Goal: Information Seeking & Learning: Check status

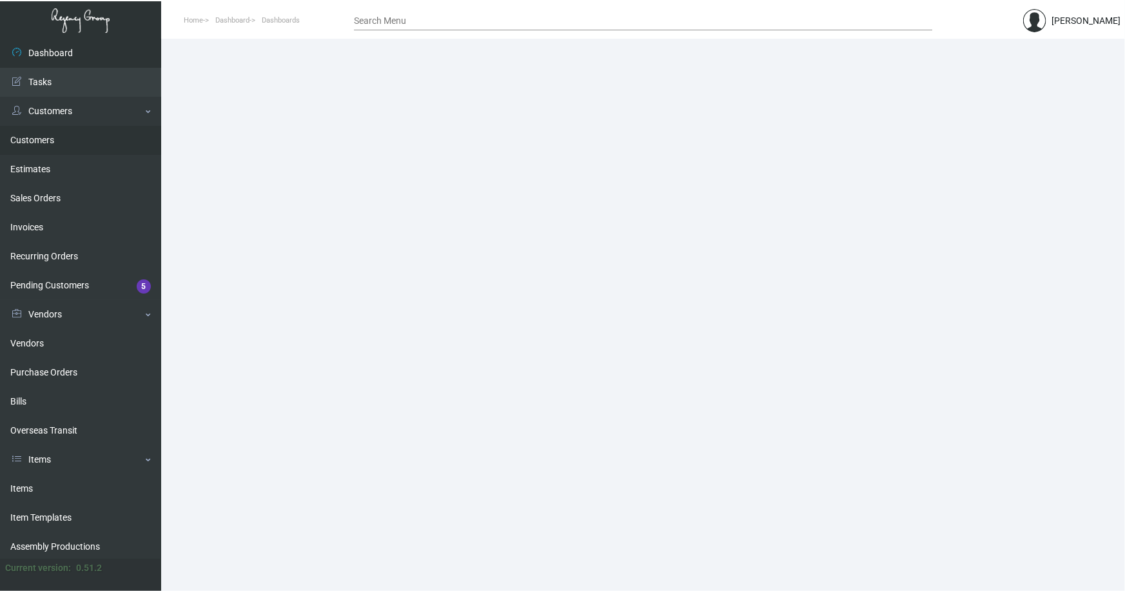
click at [32, 134] on link "Customers" at bounding box center [80, 140] width 161 height 29
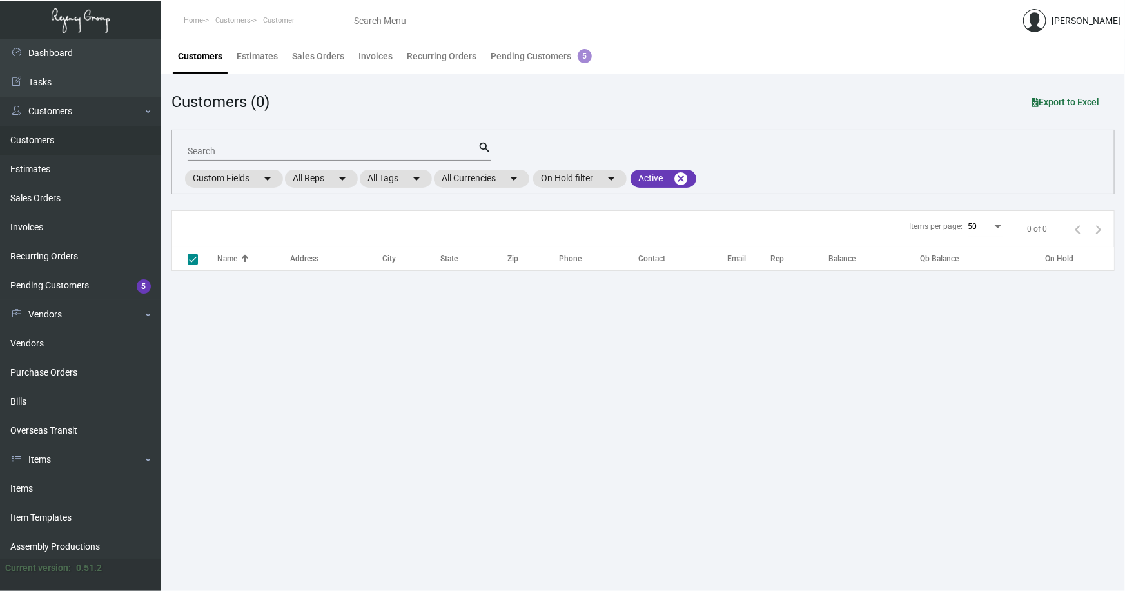
checkbox input "false"
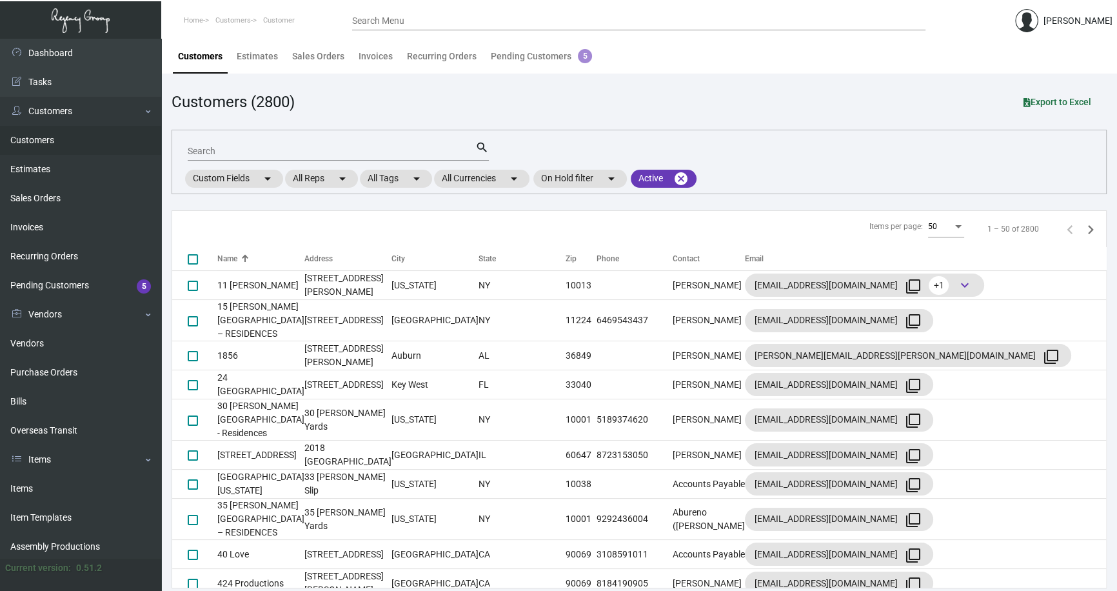
drag, startPoint x: 59, startPoint y: 373, endPoint x: 235, endPoint y: 392, distance: 177.1
click at [59, 372] on link "Purchase Orders" at bounding box center [80, 372] width 161 height 29
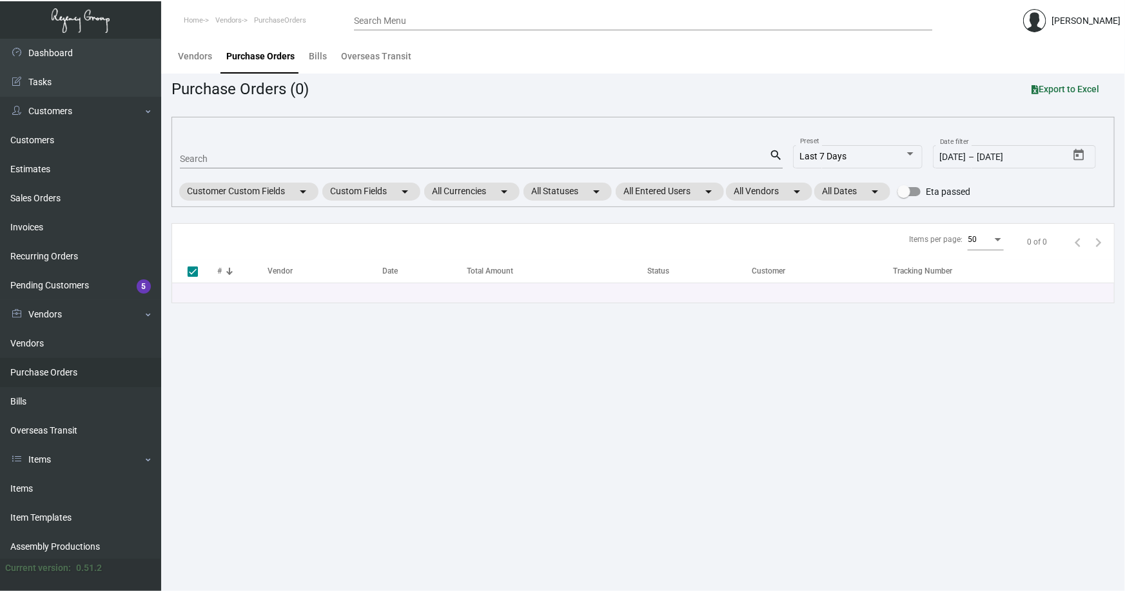
click at [216, 152] on div "Search" at bounding box center [474, 158] width 589 height 20
type input "106710"
checkbox input "false"
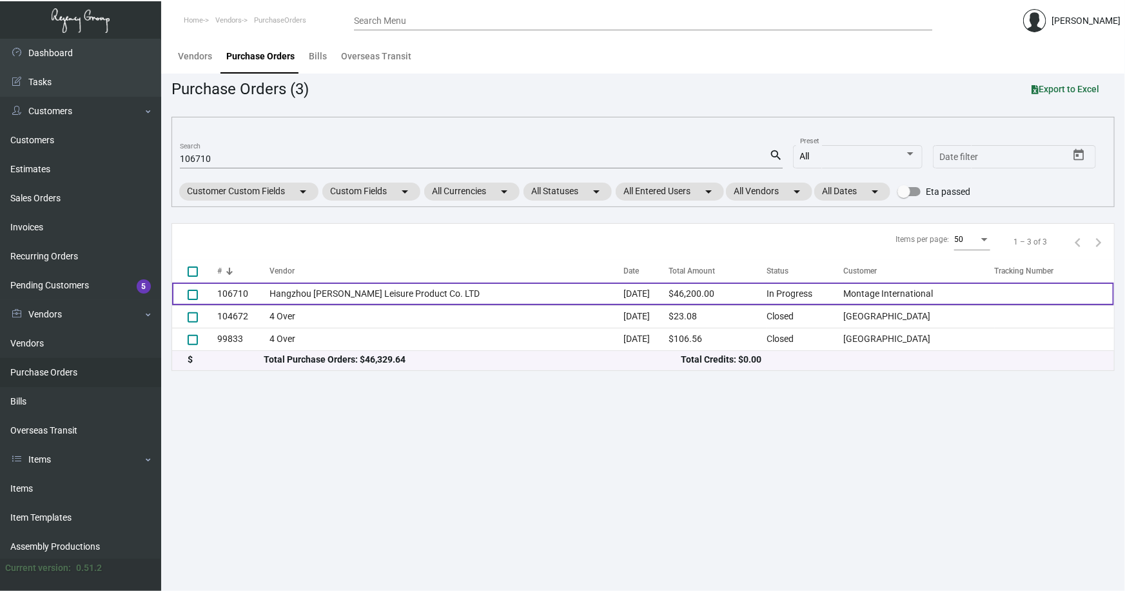
click at [309, 291] on td "Hangzhou Lefan Leisure Product Co. LTD" at bounding box center [447, 293] width 354 height 23
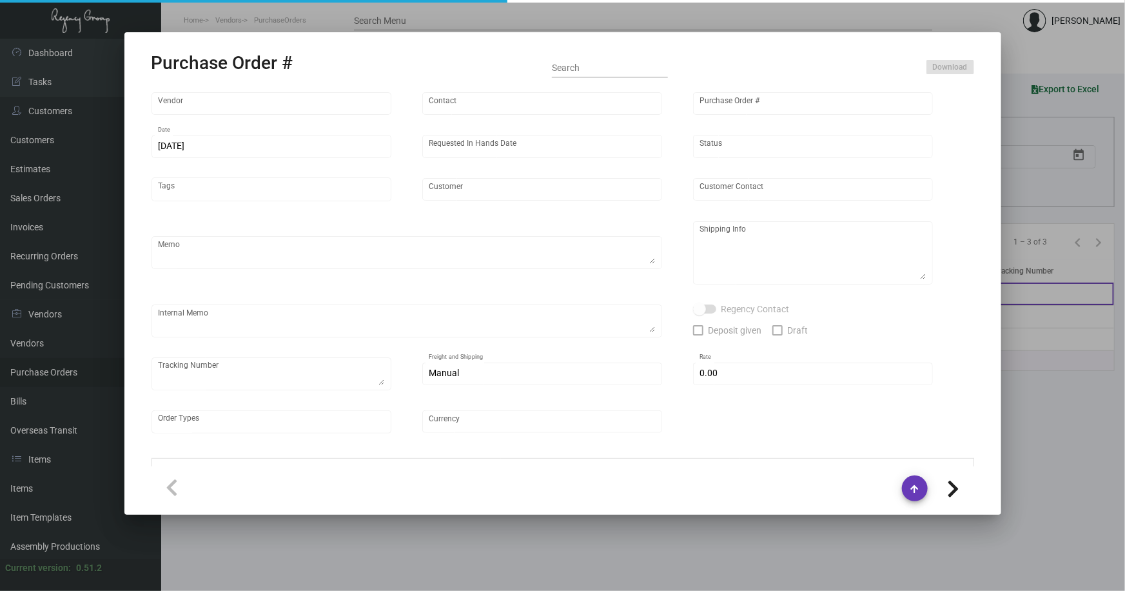
type input "Hangzhou Lefan Leisure Product Co. LTD"
type input "Amber Liu"
type input "106710"
type input "8/5/2024"
type input "9/12/2024"
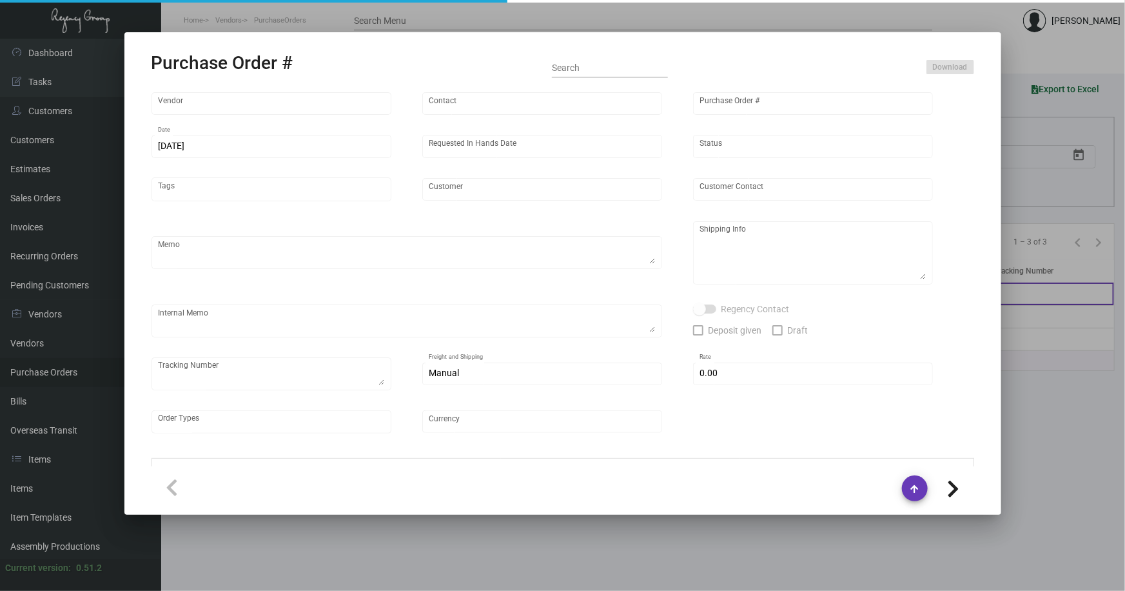
type input "Montage International"
type textarea "Please process after the samples have been approved and ship half the quantity …"
type textarea "Regency Group NJ - Alex Penate 22 Belgrove Dr. Kearny, NJ, 07032 US"
type textarea "sample approved - sept 5th"
checkbox input "true"
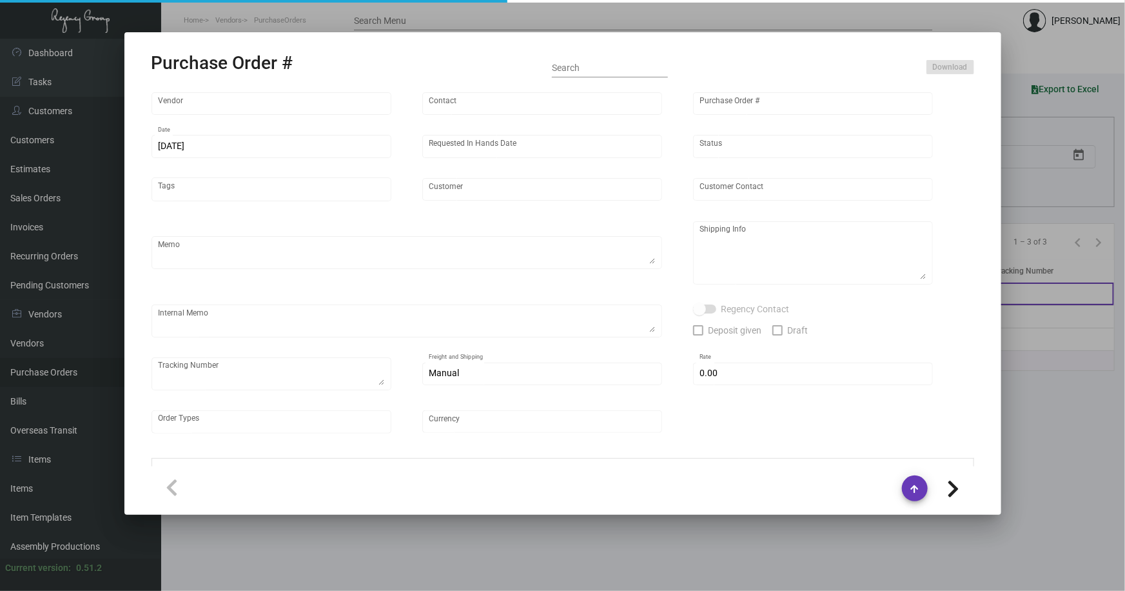
type input "$ 0.00"
type input "United States Dollar $"
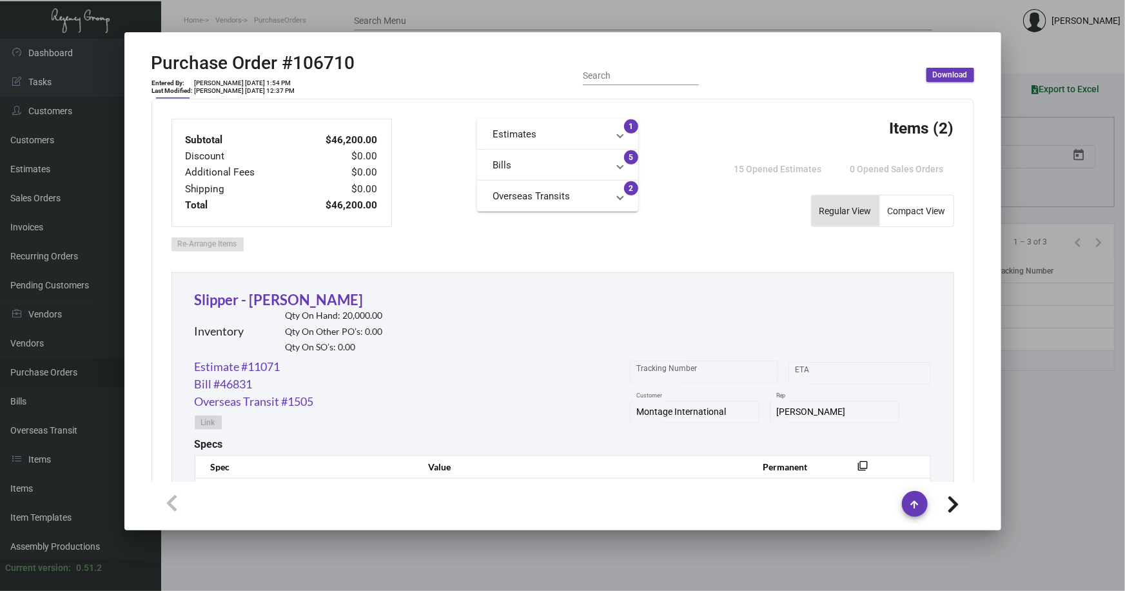
scroll to position [469, 0]
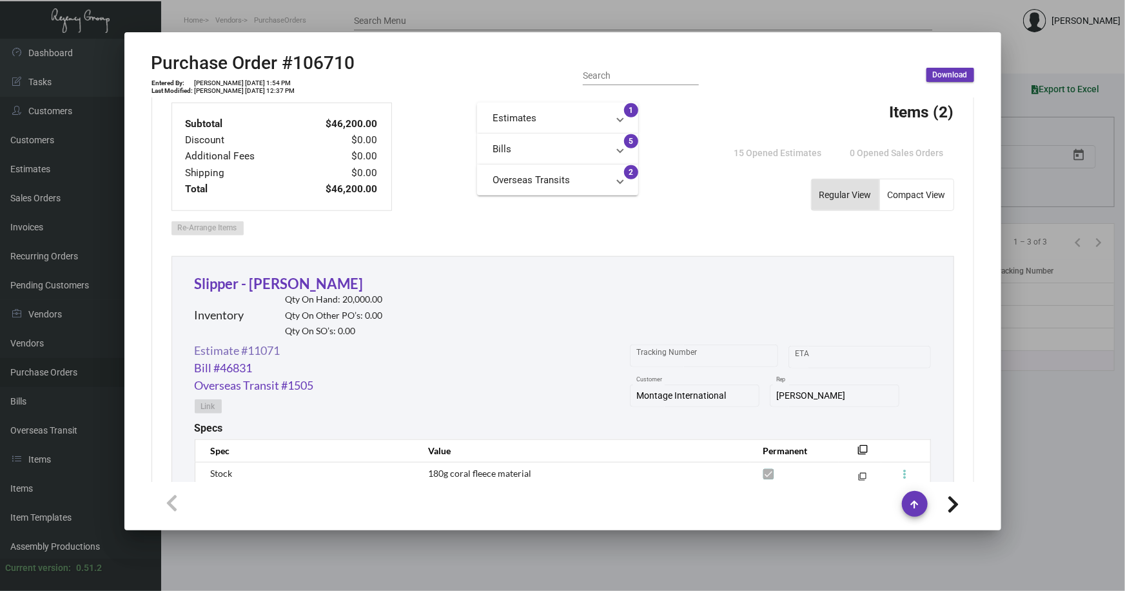
click at [255, 345] on link "Estimate #11071" at bounding box center [238, 350] width 86 height 17
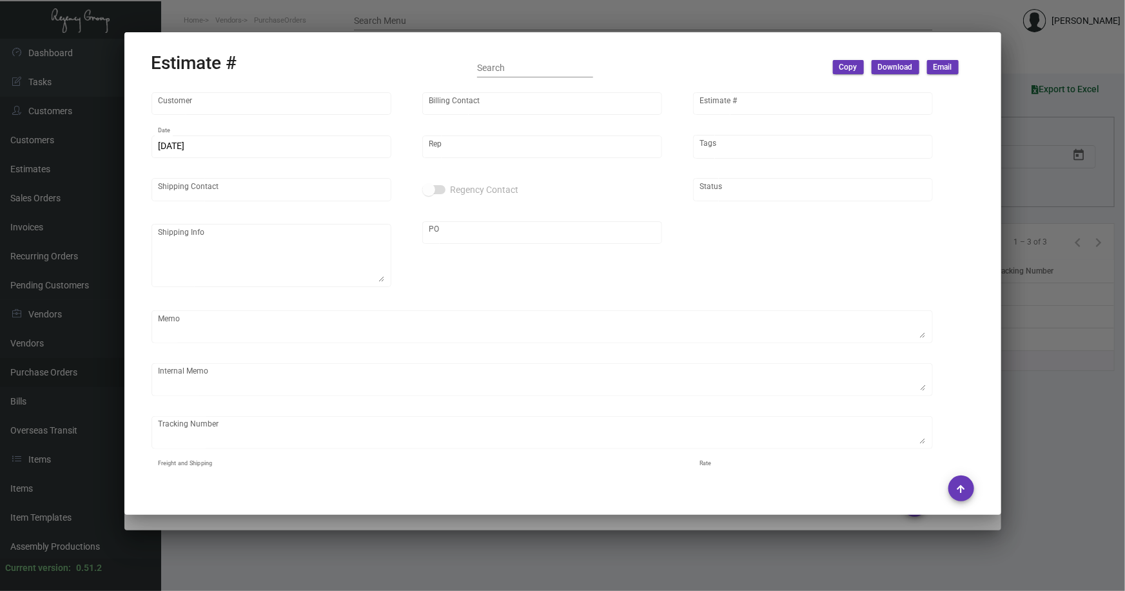
type input "Montage International"
type input "Accounts Payable"
type input "11071"
type input "7/26/2024"
type input "Nick Meyers"
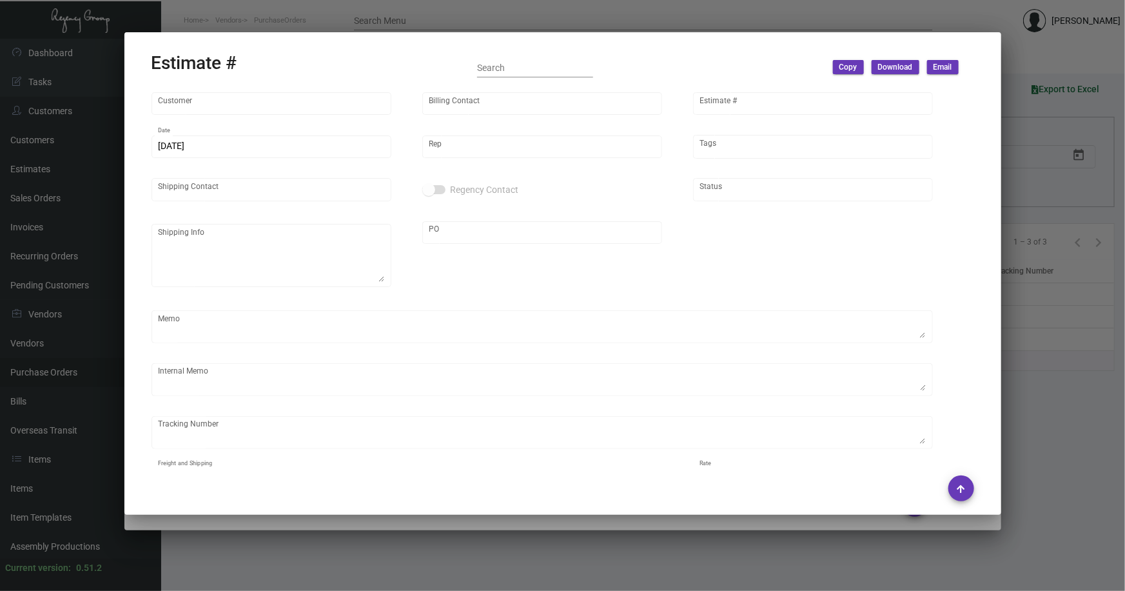
type input "Zachary Hoffberg"
type input "United States Dollar $"
type input "$ 0.00"
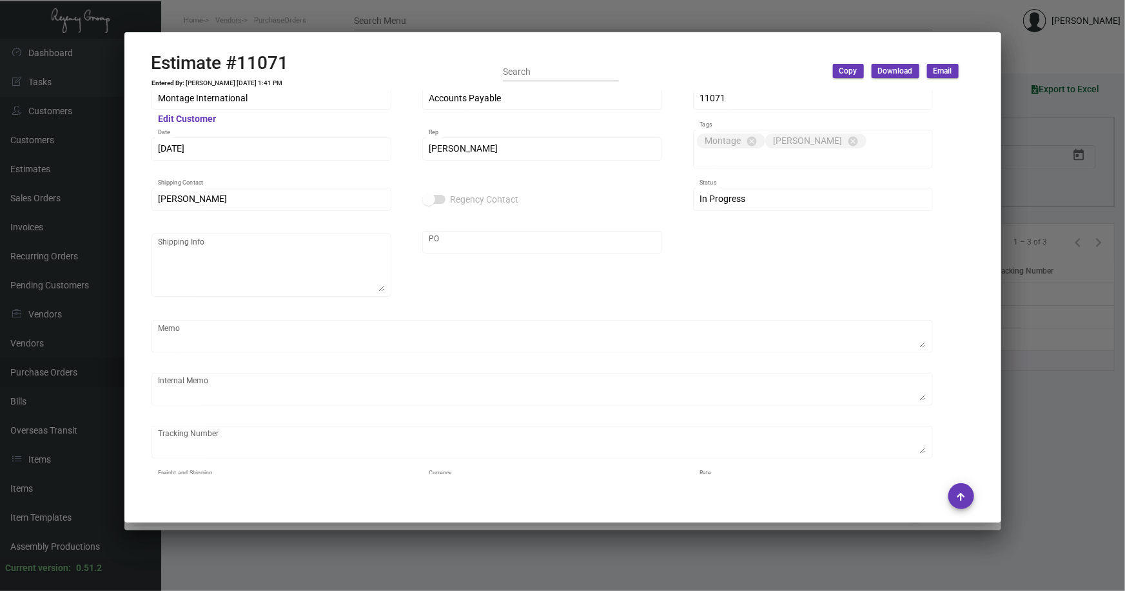
scroll to position [0, 0]
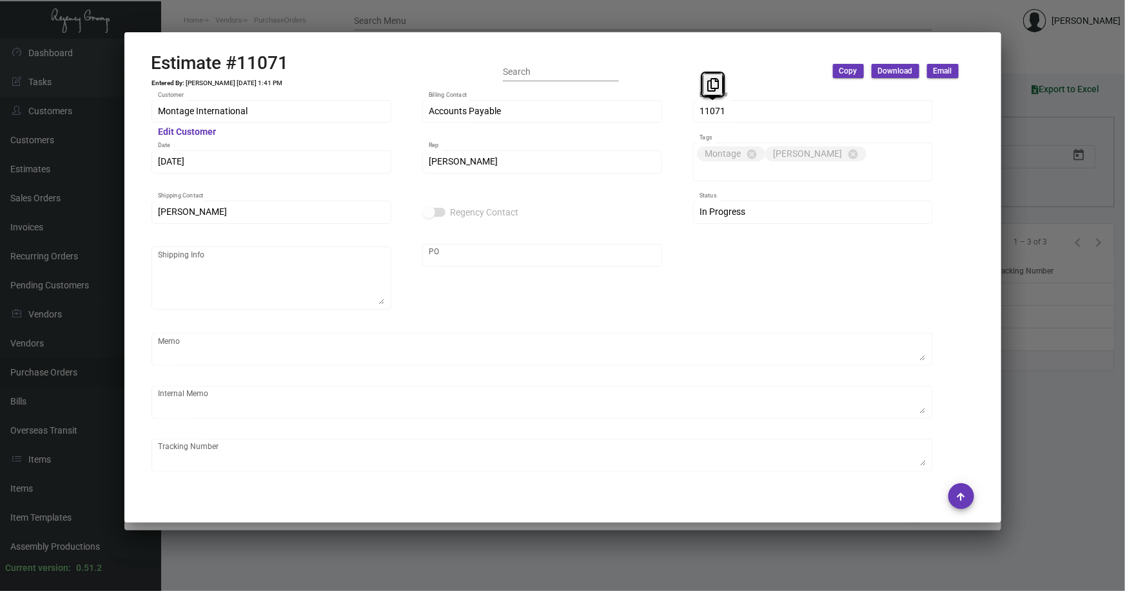
click at [698, 113] on div "11071 Estimate #" at bounding box center [813, 110] width 240 height 25
click at [1019, 335] on div at bounding box center [562, 295] width 1125 height 591
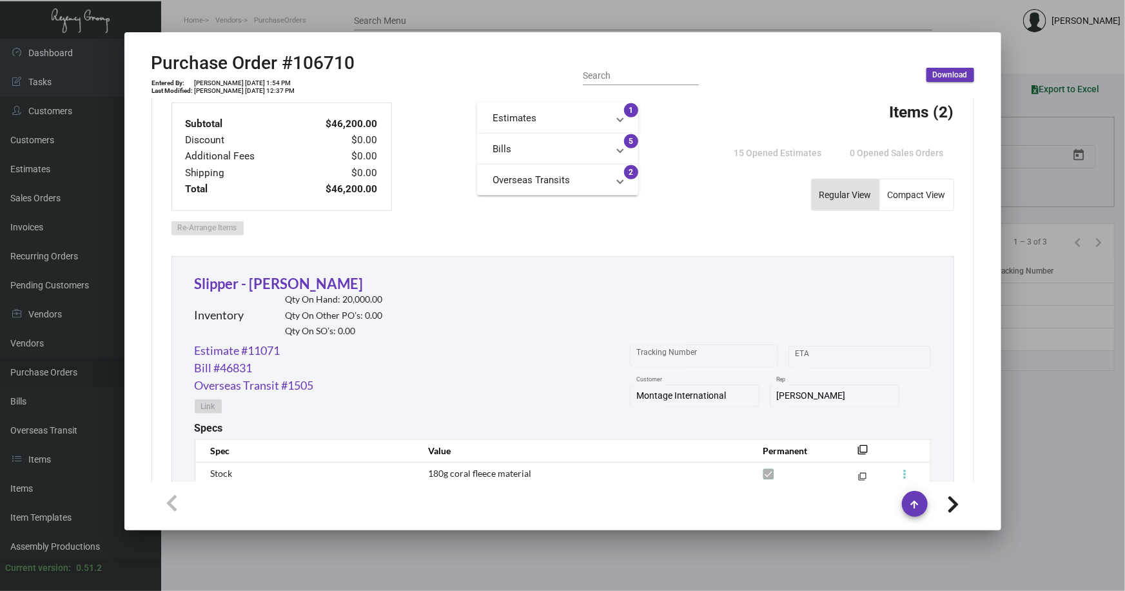
drag, startPoint x: 1043, startPoint y: 396, endPoint x: 1038, endPoint y: 389, distance: 8.4
click at [1041, 393] on div at bounding box center [562, 295] width 1125 height 591
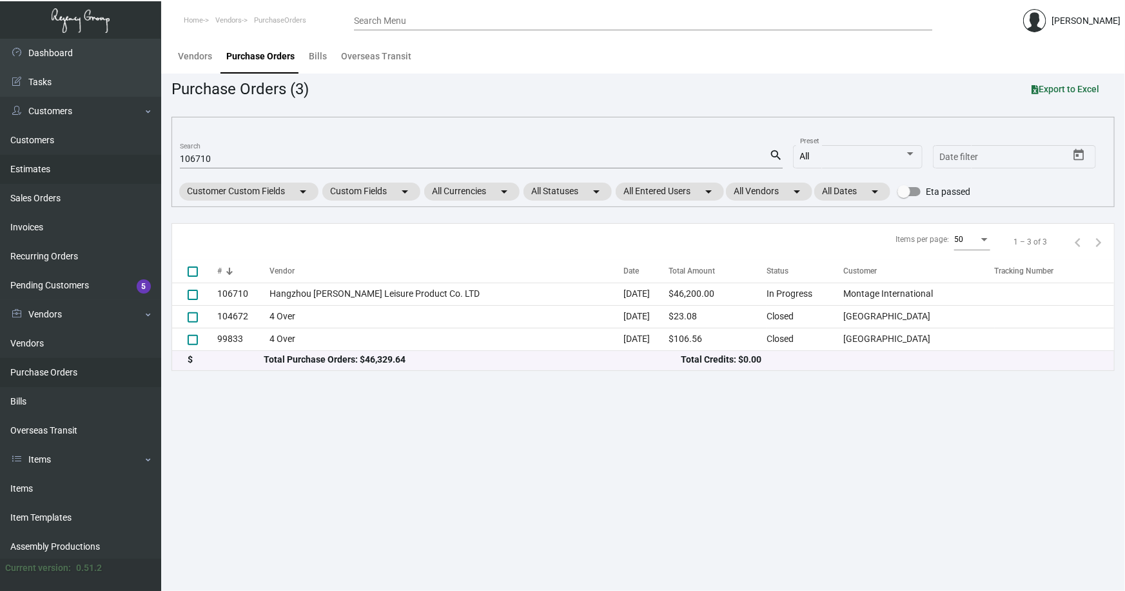
drag, startPoint x: 78, startPoint y: 161, endPoint x: 60, endPoint y: 161, distance: 18.1
click at [60, 161] on div "Dashboard Dashboard Tasks Customers Customers Estimates Sales Orders Invoices R…" at bounding box center [562, 315] width 1125 height 552
type input "108335"
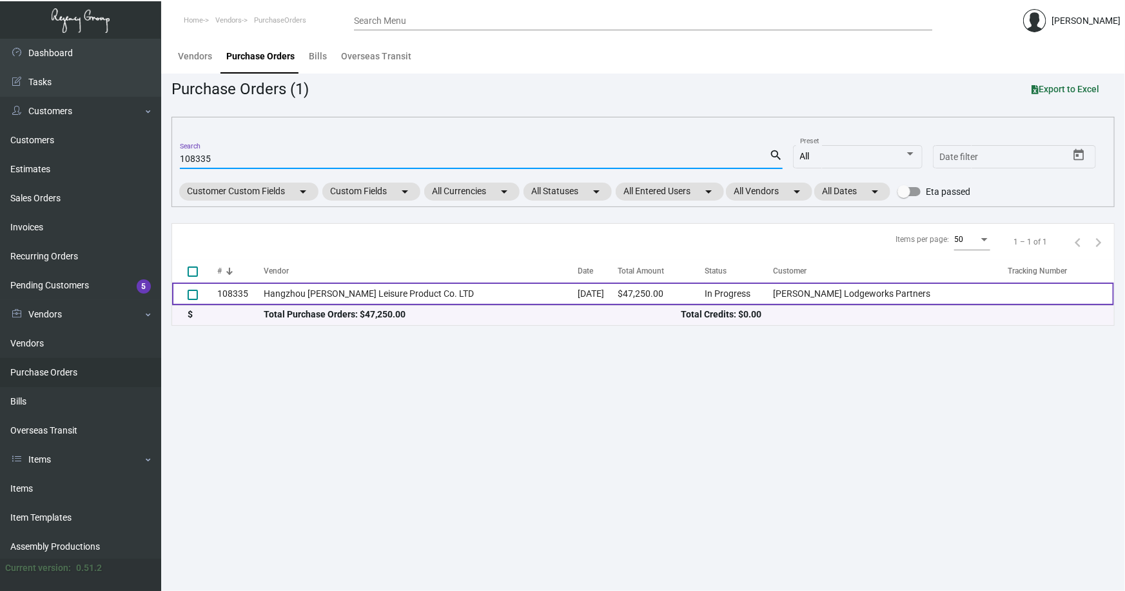
click at [229, 290] on td "108335" at bounding box center [240, 293] width 46 height 23
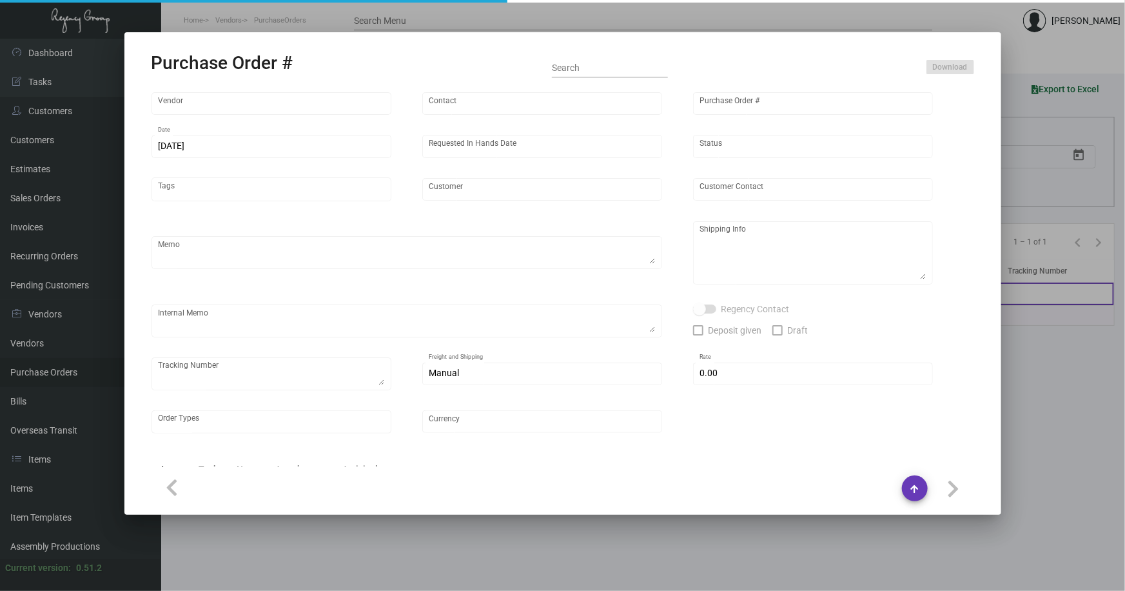
type input "Hangzhou Lefan Leisure Product Co. LTD"
type input "Amber Liu"
type input "108335"
type input "11/15/2024"
type input "12/20/2024"
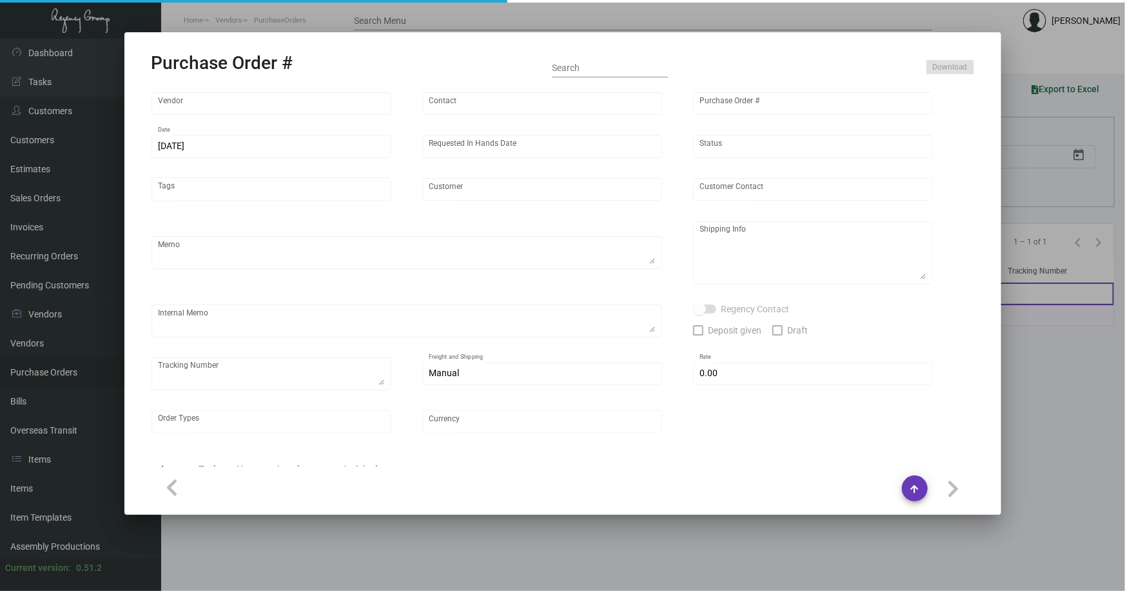
type input "[PERSON_NAME] Lodgeworks Partners"
type textarea "10K per color for the first batch, rest pending shipping instruction"
type textarea "Regency Group NJ - Alex Penate 22 Belgrove Dr. Kearny, NJ, 07032 US"
checkbox input "true"
type input "$ 0.00"
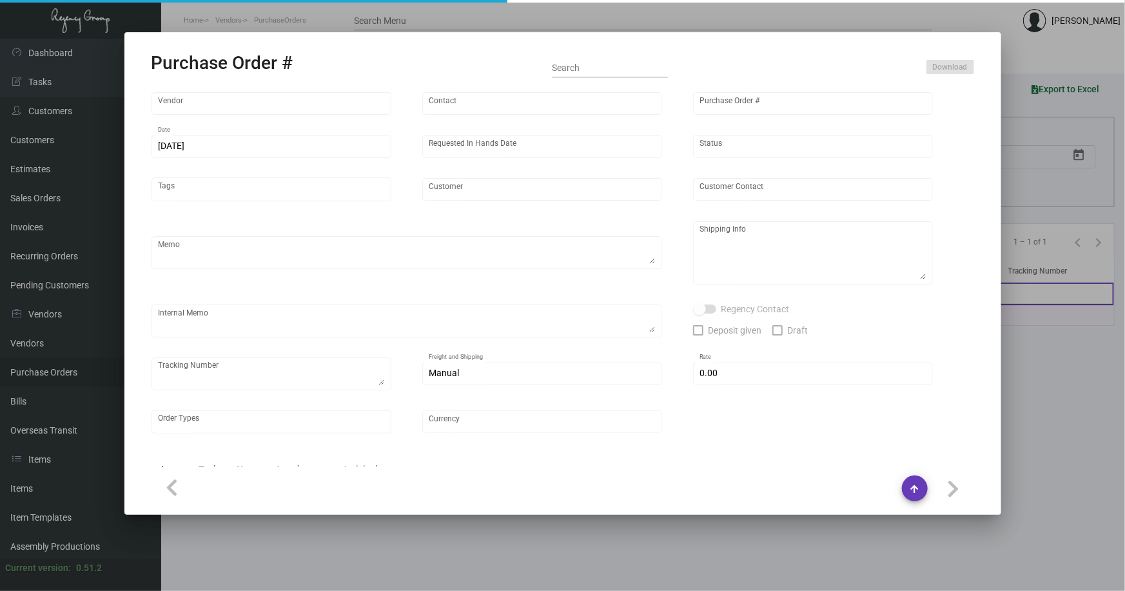
type input "United States Dollar $"
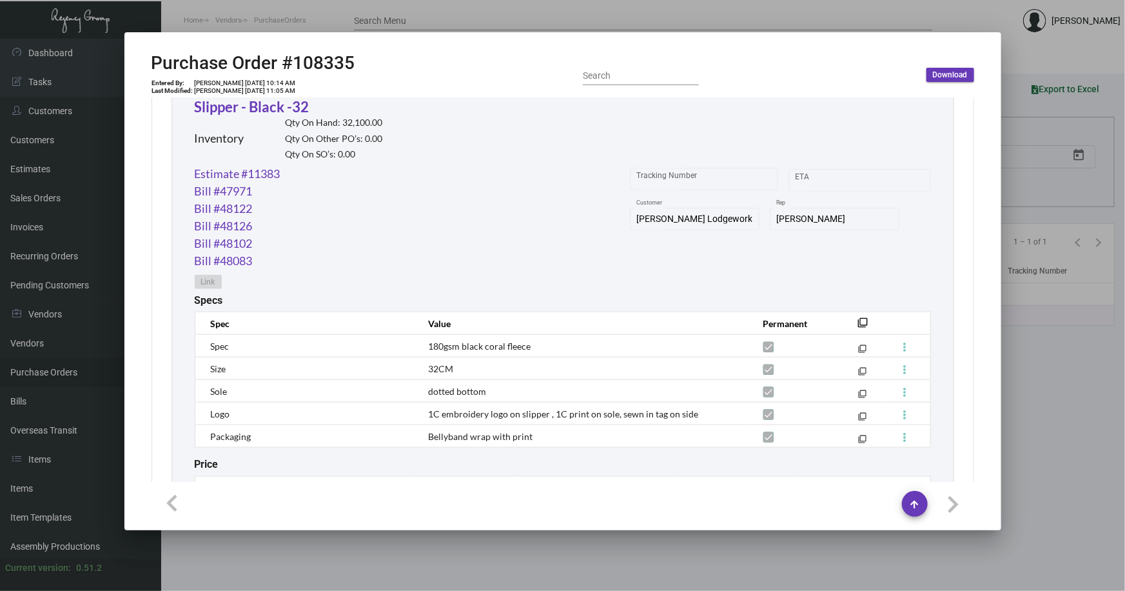
scroll to position [645, 0]
drag, startPoint x: 1051, startPoint y: 374, endPoint x: 1043, endPoint y: 370, distance: 9.2
click at [1050, 373] on div at bounding box center [562, 295] width 1125 height 591
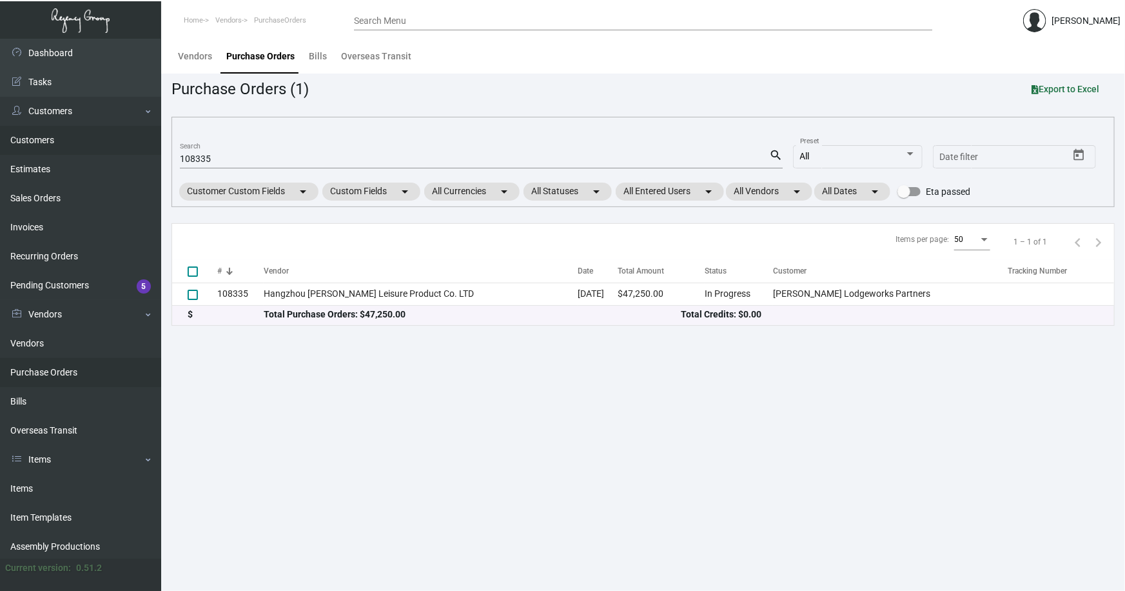
drag, startPoint x: 103, startPoint y: 159, endPoint x: 46, endPoint y: 153, distance: 56.4
click at [55, 157] on div "Dashboard Dashboard Tasks Customers Customers Estimates Sales Orders Invoices R…" at bounding box center [562, 315] width 1125 height 552
type input "106710"
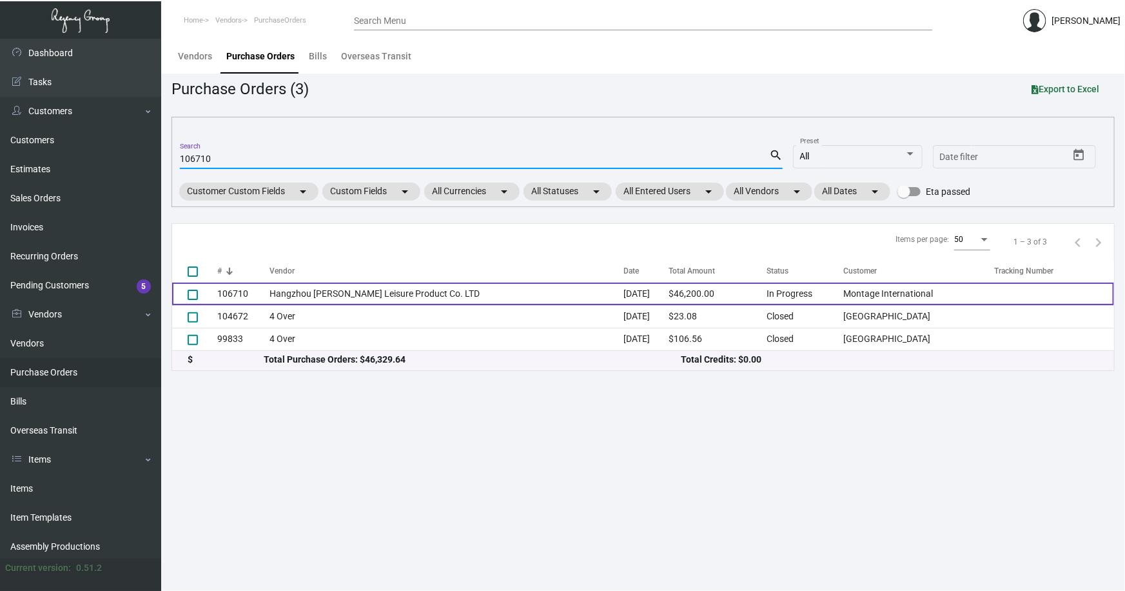
click at [327, 288] on td "Hangzhou Lefan Leisure Product Co. LTD" at bounding box center [447, 293] width 354 height 23
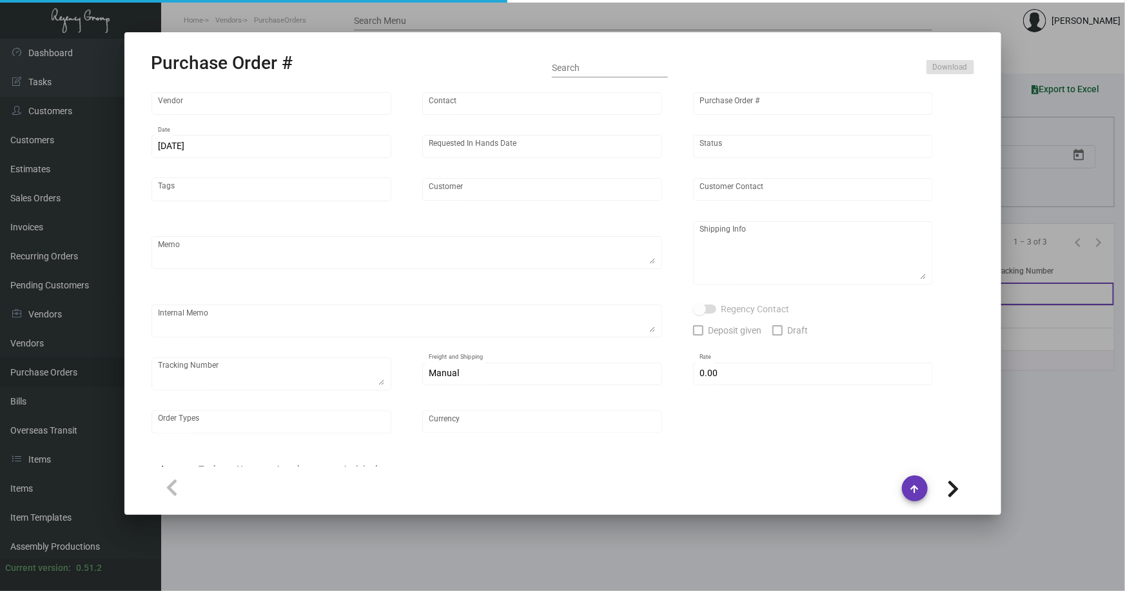
type input "Hangzhou Lefan Leisure Product Co. LTD"
type input "Amber Liu"
type input "106710"
type input "8/5/2024"
type input "9/12/2024"
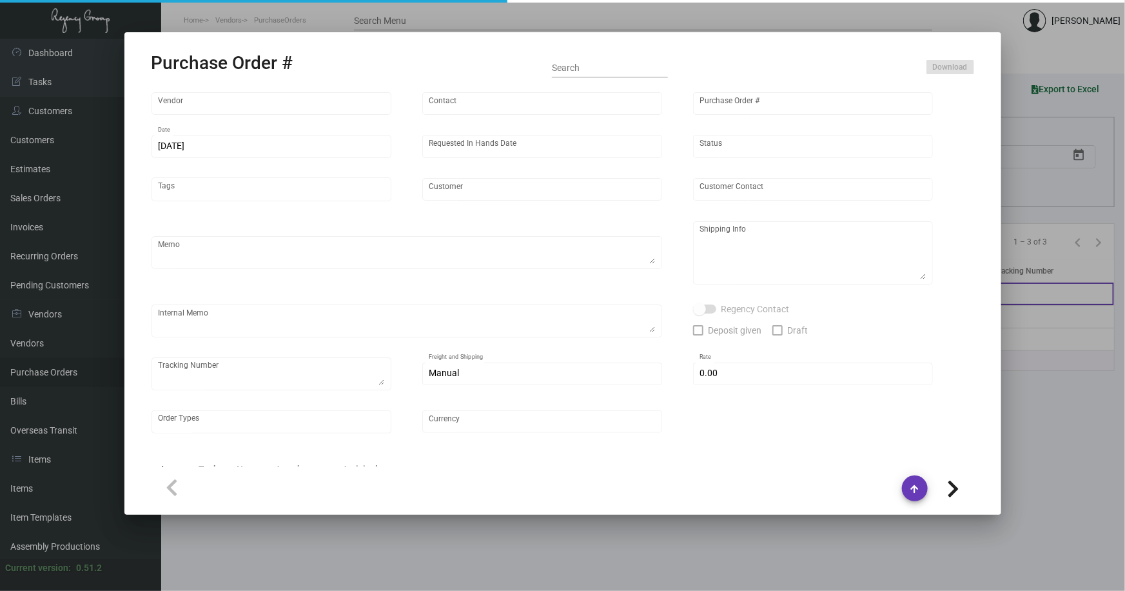
type input "Montage International"
type textarea "Please process after the samples have been approved and ship half the quantity …"
type textarea "Regency Group NJ - Alex Penate 22 Belgrove Dr. Kearny, NJ, 07032 US"
type textarea "sample approved - sept 5th"
checkbox input "true"
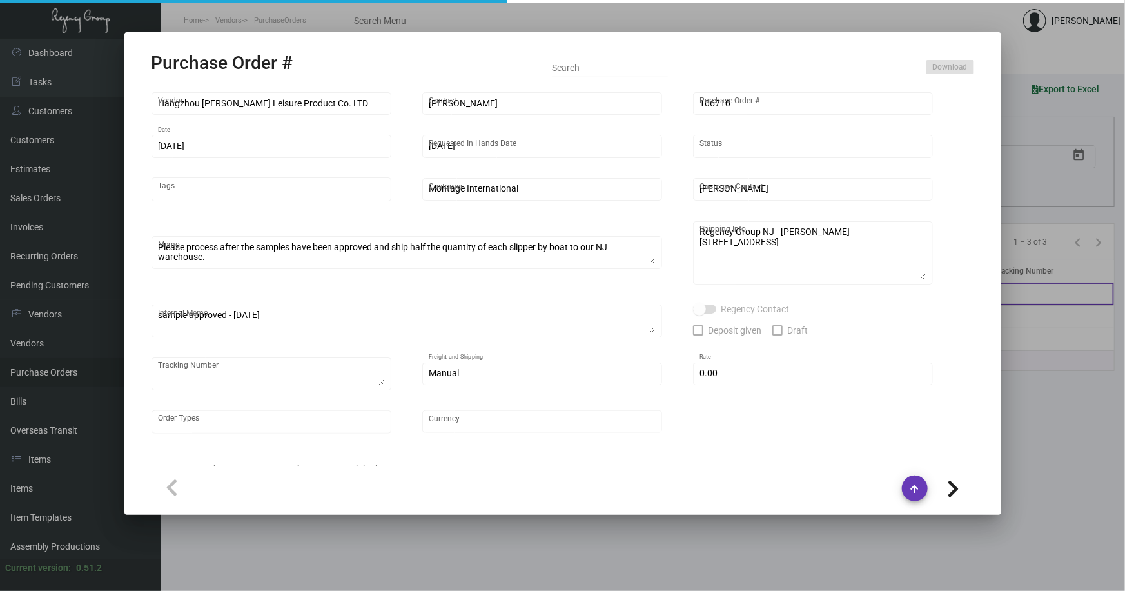
type input "$ 0.00"
type input "United States Dollar $"
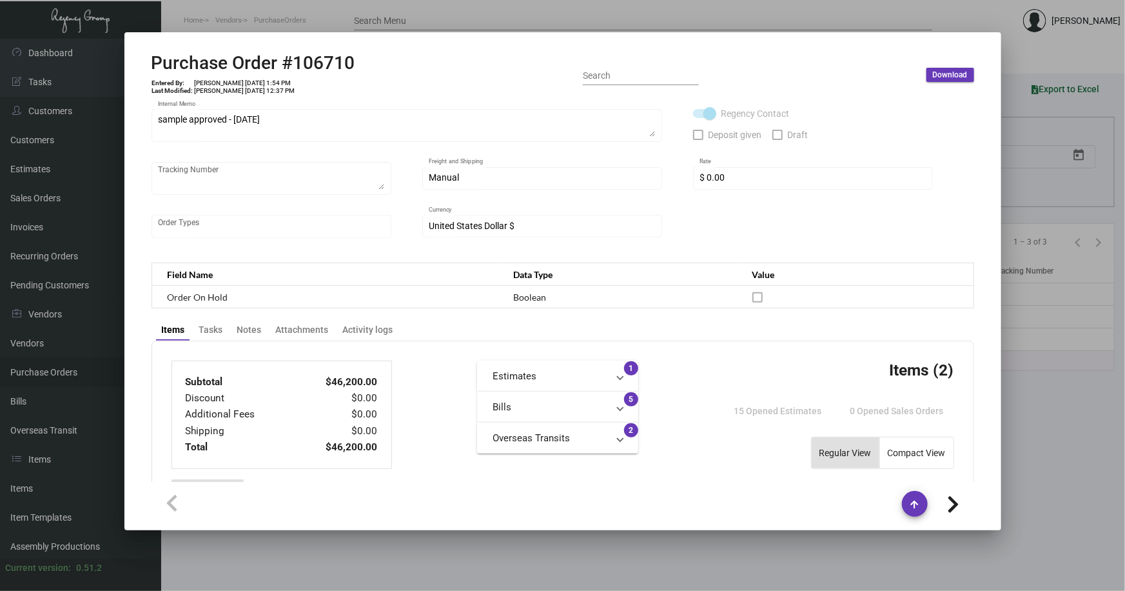
scroll to position [234, 0]
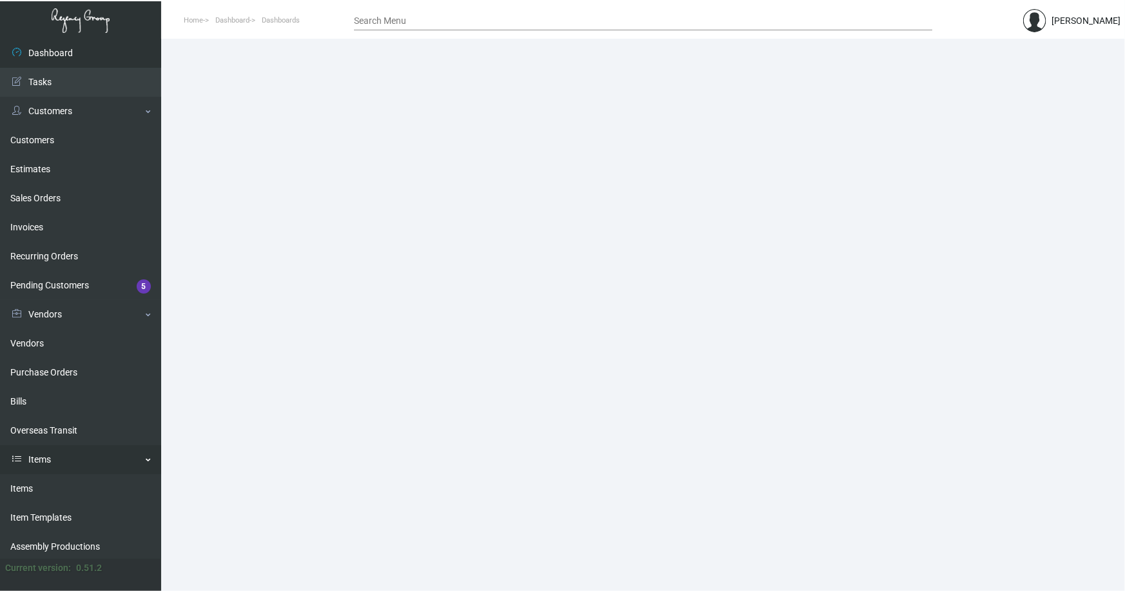
drag, startPoint x: 17, startPoint y: 486, endPoint x: 65, endPoint y: 464, distance: 52.5
click at [17, 486] on link "Items" at bounding box center [80, 488] width 161 height 29
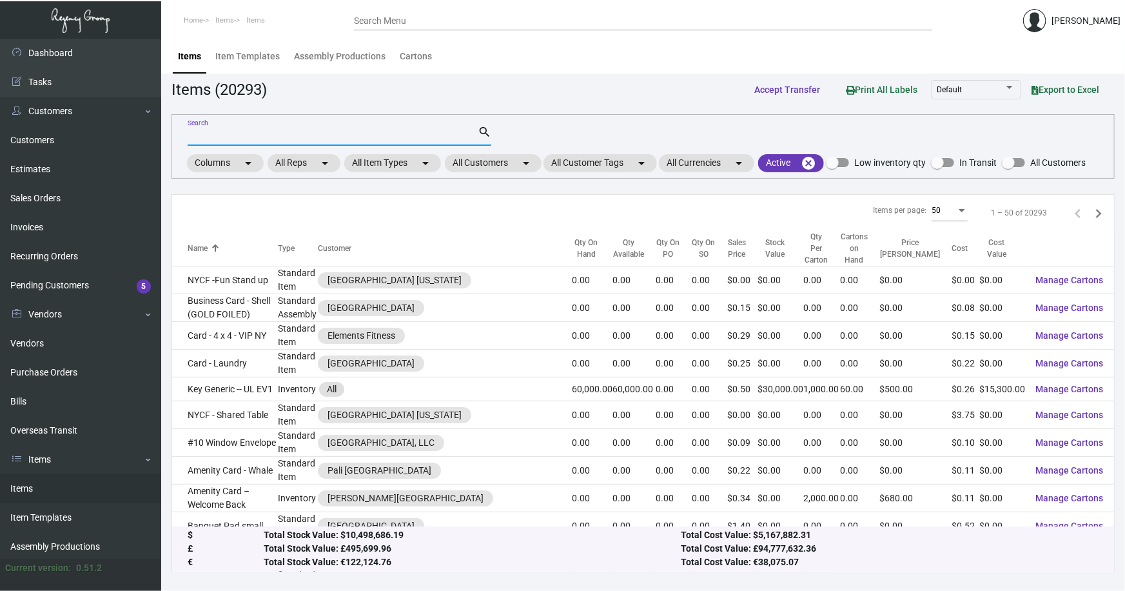
click at [257, 132] on input "Search" at bounding box center [333, 136] width 290 height 10
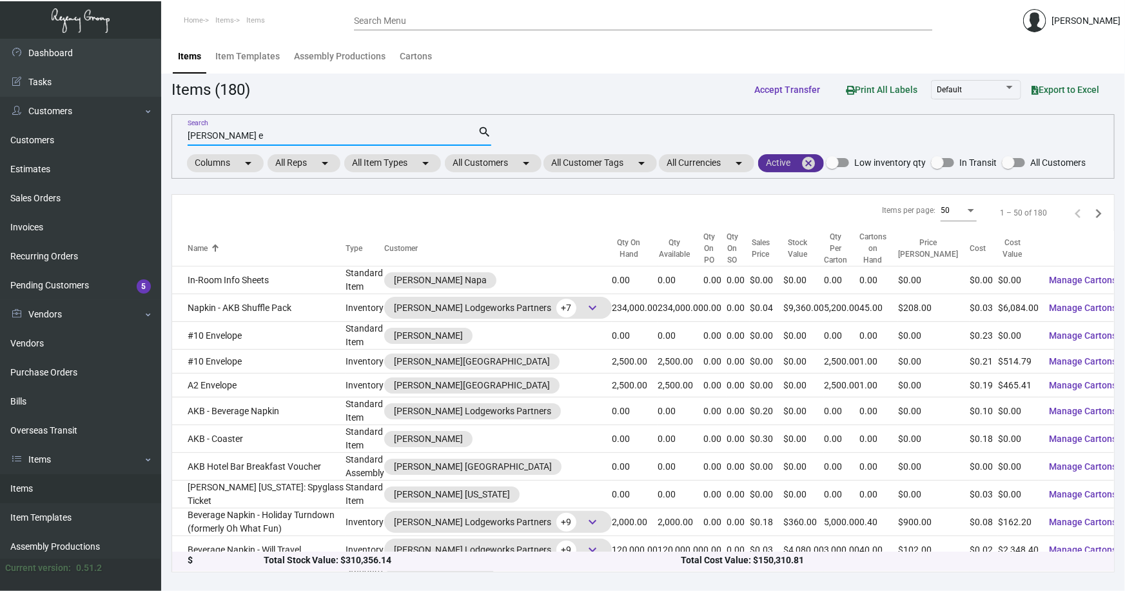
click at [816, 160] on mat-icon "cancel" at bounding box center [808, 162] width 15 height 15
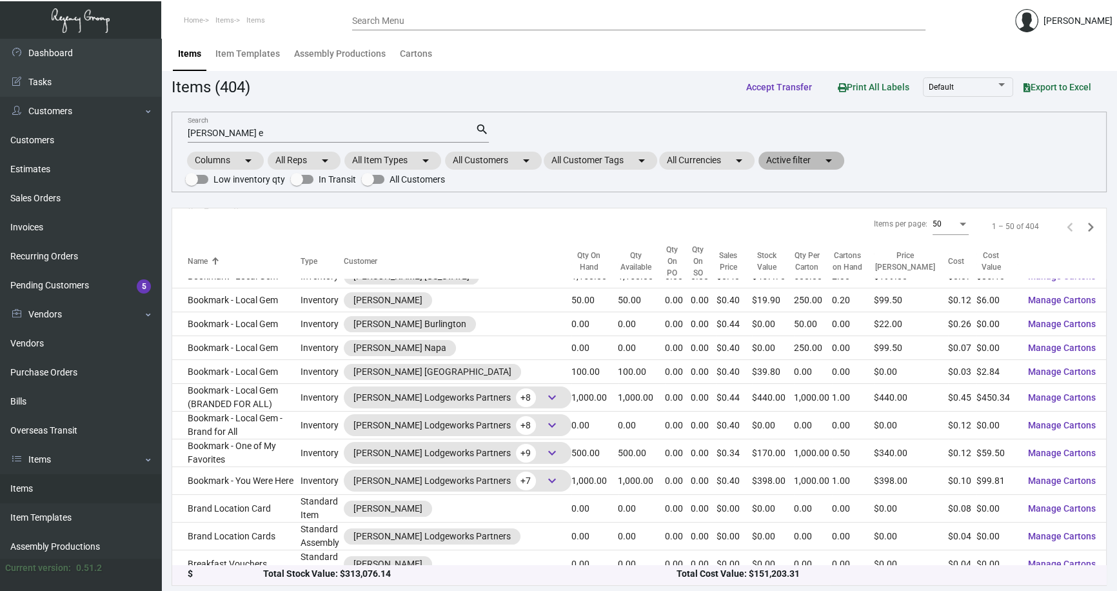
scroll to position [715, 0]
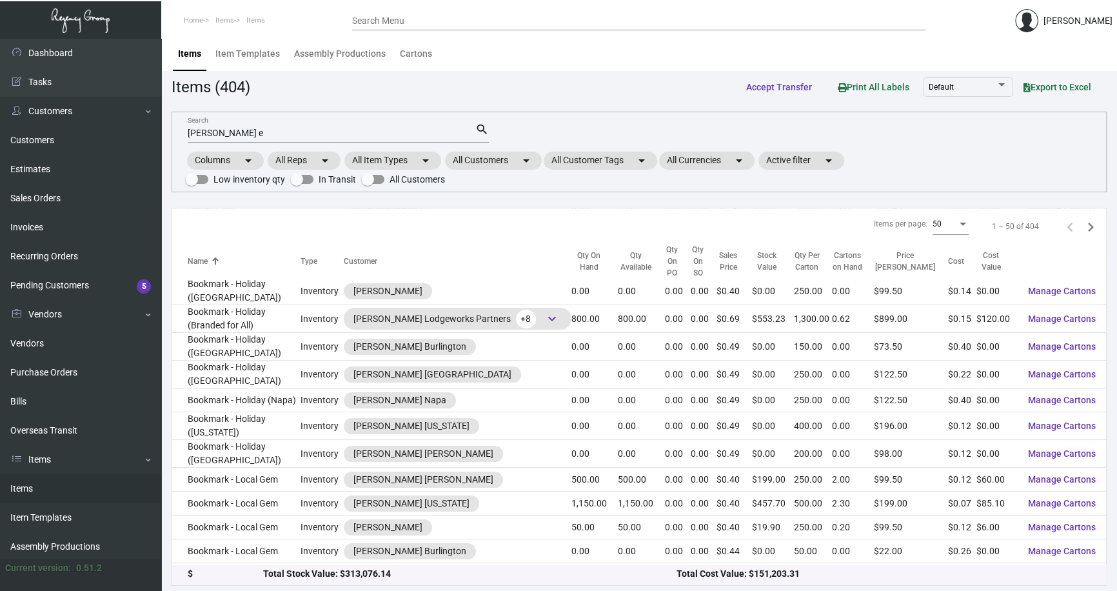
drag, startPoint x: 340, startPoint y: 129, endPoint x: 319, endPoint y: 120, distance: 23.1
click at [339, 129] on input "[PERSON_NAME] e" at bounding box center [332, 133] width 288 height 10
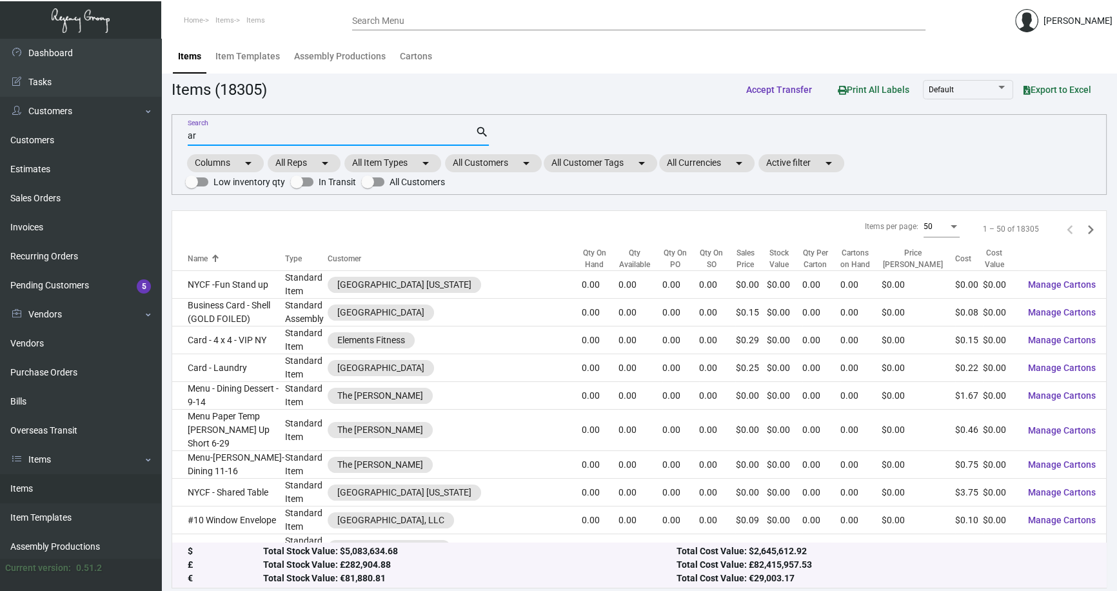
type input "ar"
